Goal: Task Accomplishment & Management: Manage account settings

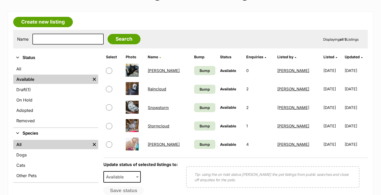
scroll to position [79, 0]
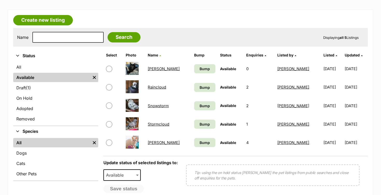
click at [201, 94] on td "Bump" at bounding box center [205, 87] width 26 height 18
click at [201, 84] on link "Bump" at bounding box center [205, 87] width 22 height 9
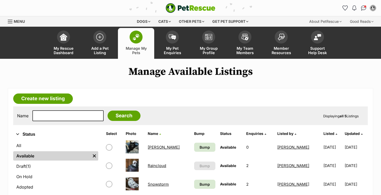
scroll to position [39, 0]
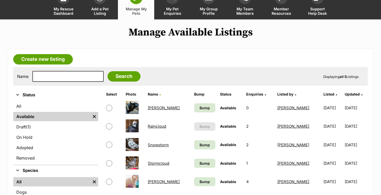
click at [200, 144] on span "Bump" at bounding box center [205, 144] width 10 height 5
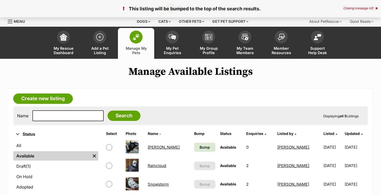
scroll to position [69, 0]
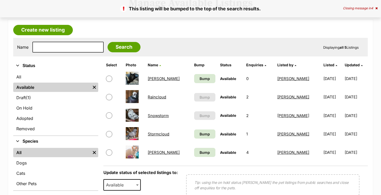
click at [200, 135] on span "Bump" at bounding box center [205, 133] width 10 height 5
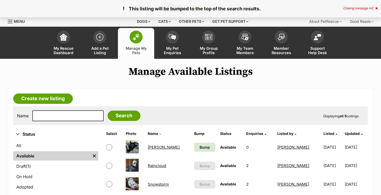
scroll to position [1, 0]
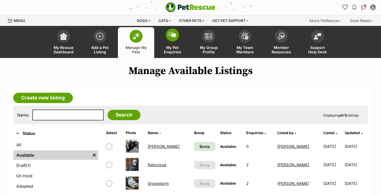
click at [171, 32] on img at bounding box center [172, 35] width 7 height 6
